Goal: Information Seeking & Learning: Check status

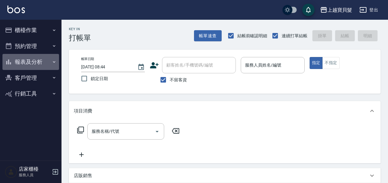
click at [36, 68] on button "報表及分析" at bounding box center [30, 62] width 57 height 16
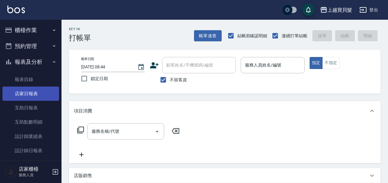
click at [36, 95] on link "店家日報表" at bounding box center [30, 93] width 57 height 14
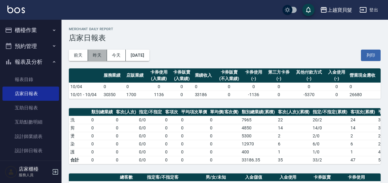
click at [89, 50] on button "昨天" at bounding box center [97, 55] width 19 height 11
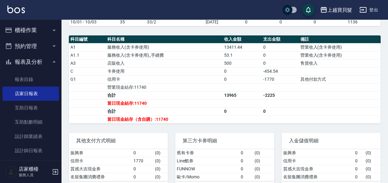
scroll to position [186, 0]
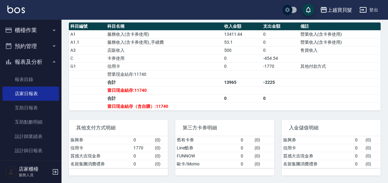
click at [21, 26] on button "櫃檯作業" at bounding box center [30, 30] width 57 height 16
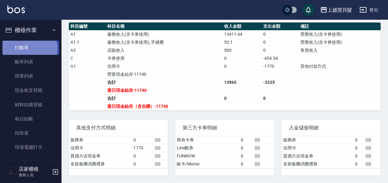
click at [27, 48] on link "打帳單" at bounding box center [30, 48] width 57 height 14
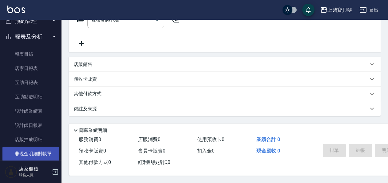
scroll to position [154, 0]
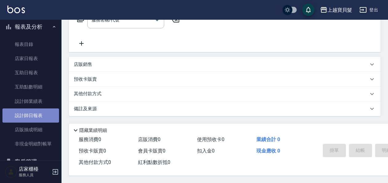
click at [45, 113] on link "設計師日報表" at bounding box center [30, 115] width 57 height 14
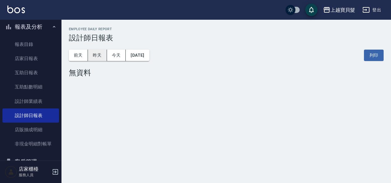
click at [98, 50] on button "昨天" at bounding box center [97, 55] width 19 height 11
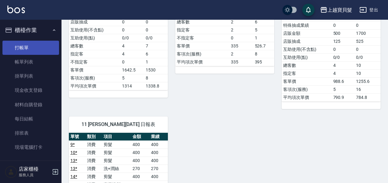
click at [46, 47] on link "打帳單" at bounding box center [30, 48] width 57 height 14
